Goal: Communication & Community: Answer question/provide support

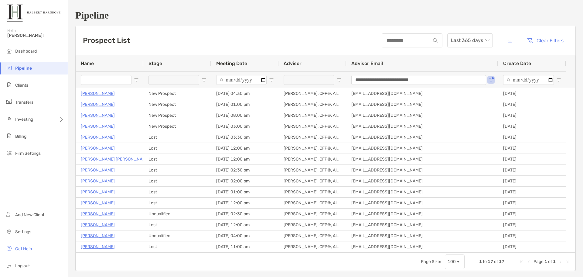
drag, startPoint x: 0, startPoint y: 0, endPoint x: 208, endPoint y: 15, distance: 208.6
click at [208, 15] on h1 "Pipeline" at bounding box center [325, 15] width 501 height 11
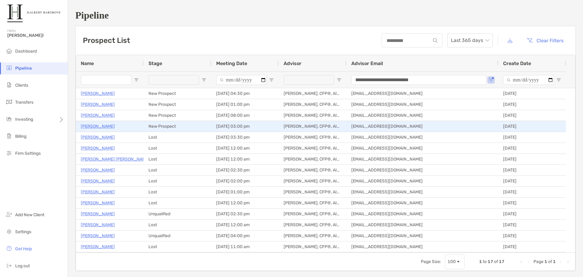
click at [88, 126] on p "[PERSON_NAME]" at bounding box center [98, 126] width 34 height 8
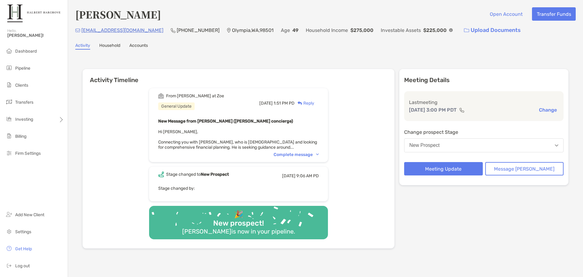
click at [507, 146] on button "New Prospect" at bounding box center [484, 145] width 160 height 14
click at [437, 57] on div "Activity Timeline From Brendan at Zoe General Update Thu, Aug 7 1:51 PM PD Repl…" at bounding box center [325, 160] width 501 height 208
click at [481, 172] on button "Meeting Update" at bounding box center [443, 168] width 79 height 13
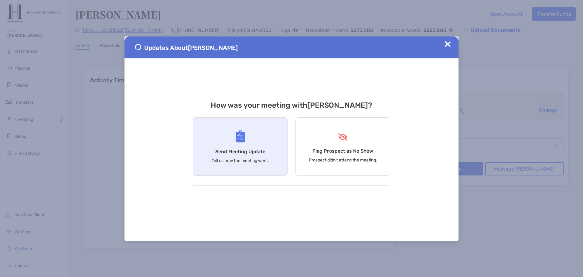
click at [253, 149] on h4 "Send Meeting Update" at bounding box center [240, 152] width 50 height 6
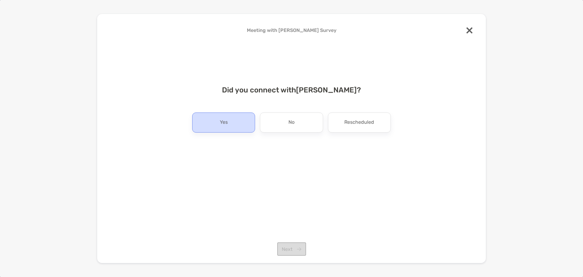
click at [229, 121] on div "Yes" at bounding box center [223, 122] width 63 height 20
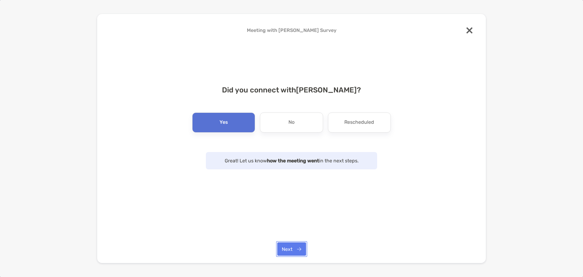
click at [304, 252] on button "Next" at bounding box center [291, 248] width 29 height 13
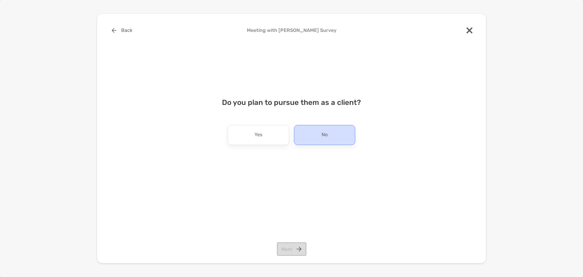
click at [309, 129] on div "No" at bounding box center [324, 135] width 61 height 20
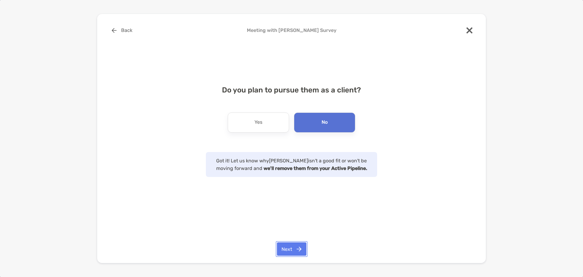
click at [298, 249] on button "Next" at bounding box center [291, 248] width 29 height 13
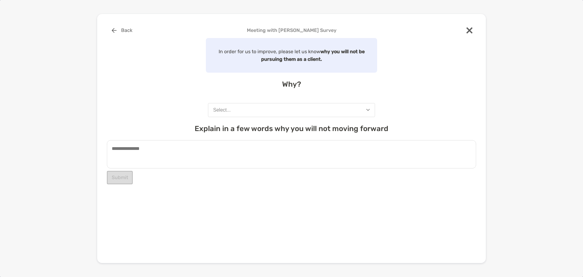
click at [268, 116] on button "Select..." at bounding box center [291, 110] width 167 height 14
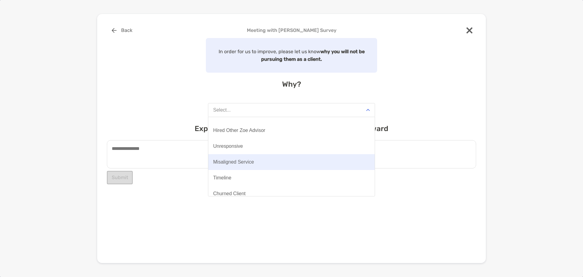
scroll to position [47, 0]
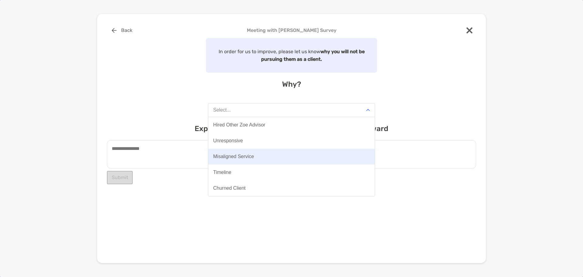
click at [245, 158] on div "Misaligned Service" at bounding box center [233, 156] width 41 height 5
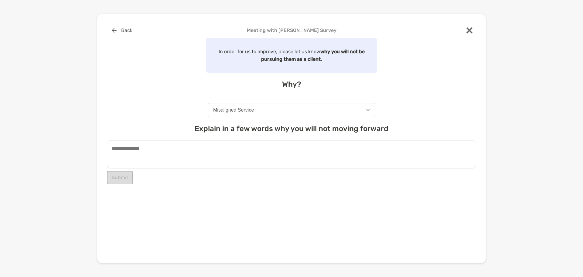
click at [244, 153] on textarea at bounding box center [291, 154] width 369 height 28
type textarea "*"
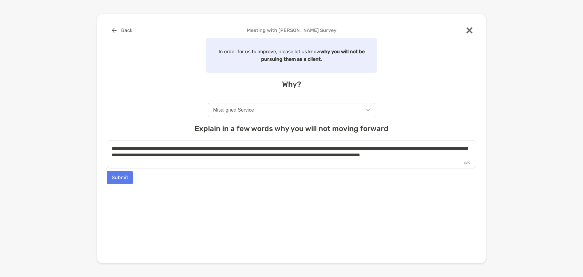
type textarea "**********"
click at [125, 180] on button "Submit" at bounding box center [120, 177] width 26 height 13
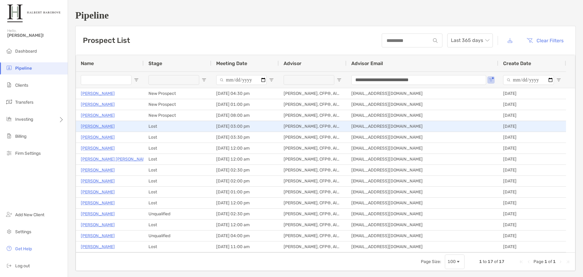
click at [101, 126] on p "Hans Berge" at bounding box center [98, 126] width 34 height 8
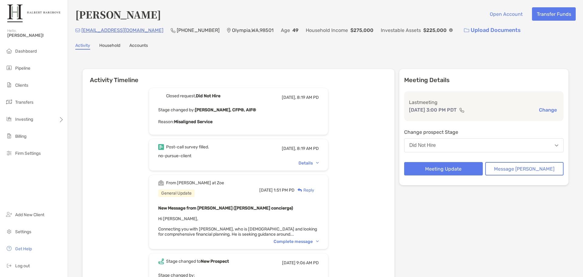
click at [310, 75] on h6 "Activity Timeline" at bounding box center [239, 76] width 312 height 15
click at [317, 163] on div "Details" at bounding box center [309, 162] width 20 height 5
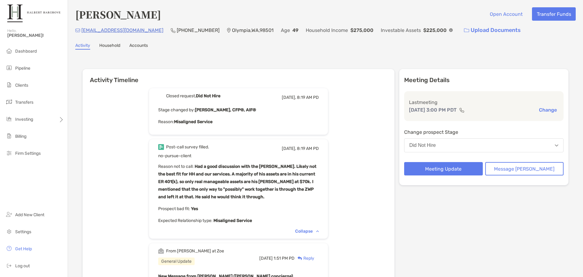
click at [319, 189] on p "Reason not to call : Had a good discussion with the Hans. Likely not the best f…" at bounding box center [238, 182] width 161 height 38
click at [319, 188] on p "Reason not to call : Had a good discussion with the Hans. Likely not the best f…" at bounding box center [238, 182] width 161 height 38
click at [44, 72] on li "Pipeline" at bounding box center [34, 68] width 68 height 12
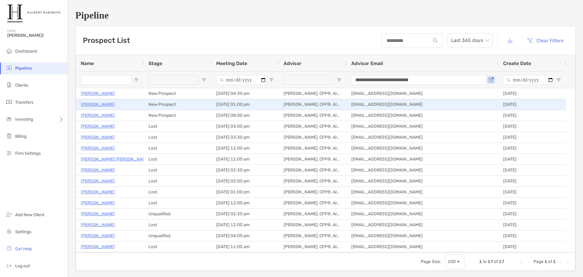
click at [94, 104] on p "Paul Ferro" at bounding box center [98, 105] width 34 height 8
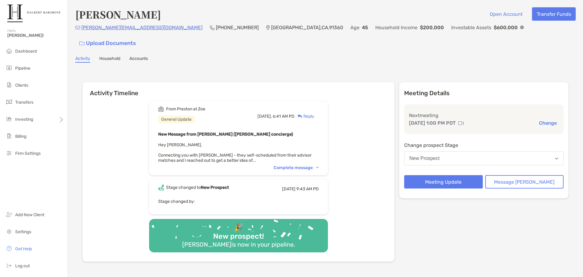
click at [307, 158] on div "From [PERSON_NAME] at [PERSON_NAME] General Update [DATE], 6:41 AM PD Reply New…" at bounding box center [238, 138] width 179 height 74
click at [319, 165] on div "Complete message" at bounding box center [296, 167] width 45 height 5
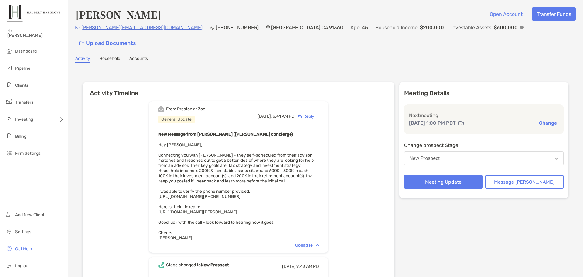
click at [520, 29] on img at bounding box center [522, 28] width 4 height 4
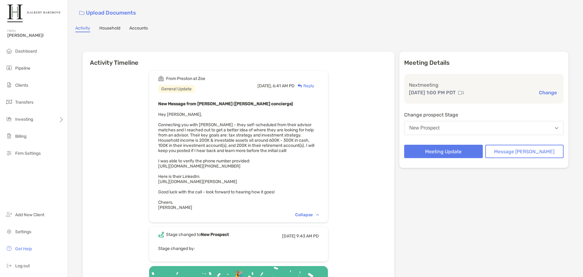
click at [319, 76] on div "[DATE], 6:41 AM PD Reply" at bounding box center [288, 86] width 61 height 20
click at [314, 83] on div "Reply" at bounding box center [305, 86] width 20 height 6
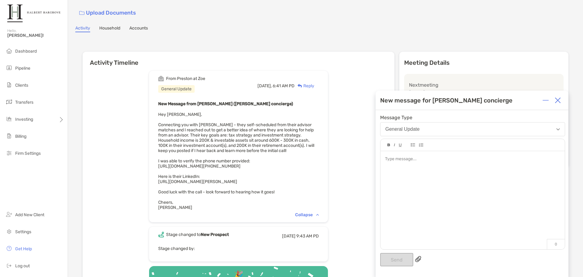
click at [427, 159] on div at bounding box center [472, 159] width 175 height 6
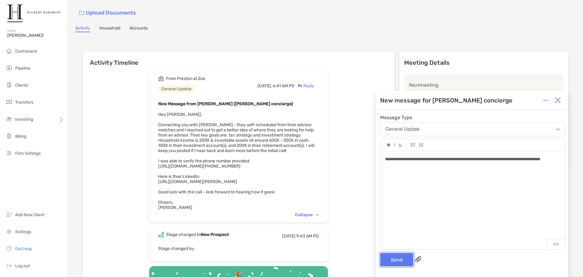
click at [387, 260] on button "Send" at bounding box center [396, 259] width 33 height 13
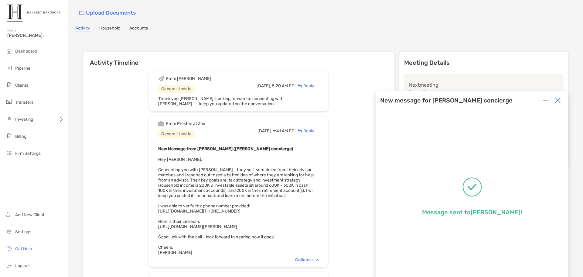
click at [207, 46] on div "Activity Timeline From [PERSON_NAME] General Update [DATE], 8:20 AM PD Reply Th…" at bounding box center [326, 203] width 486 height 315
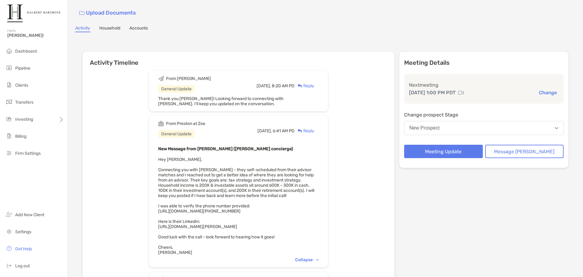
click at [289, 52] on h6 "Activity Timeline" at bounding box center [239, 59] width 312 height 15
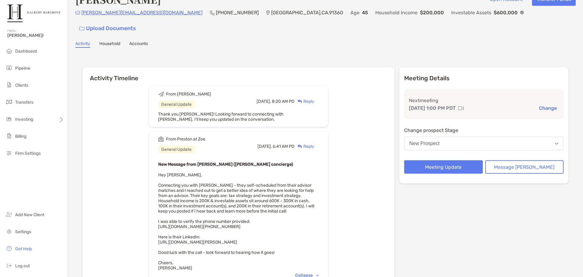
scroll to position [0, 0]
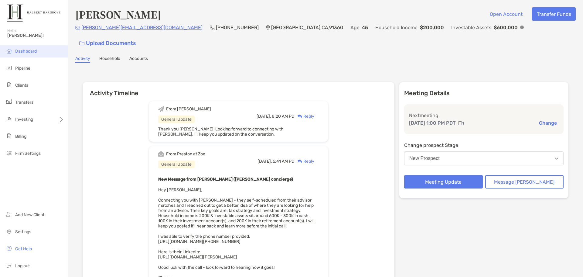
click at [22, 47] on li "Dashboard" at bounding box center [34, 51] width 68 height 12
